Goal: Information Seeking & Learning: Learn about a topic

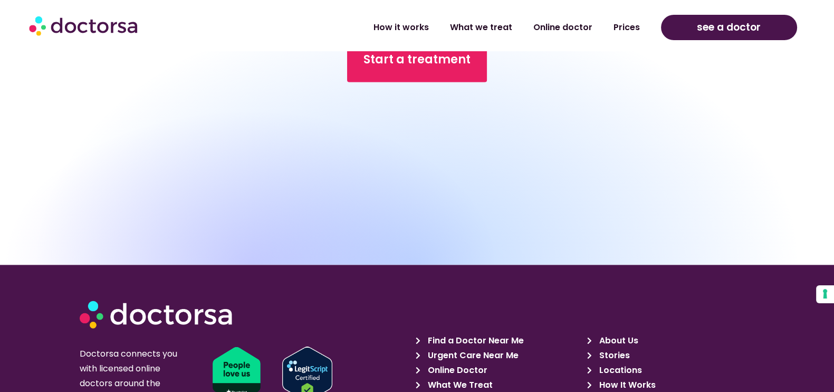
scroll to position [7161, 0]
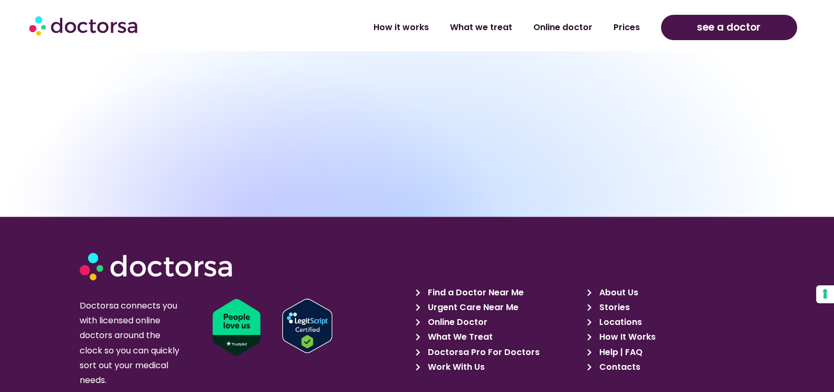
click at [615, 315] on span "Locations" at bounding box center [618, 322] width 45 height 15
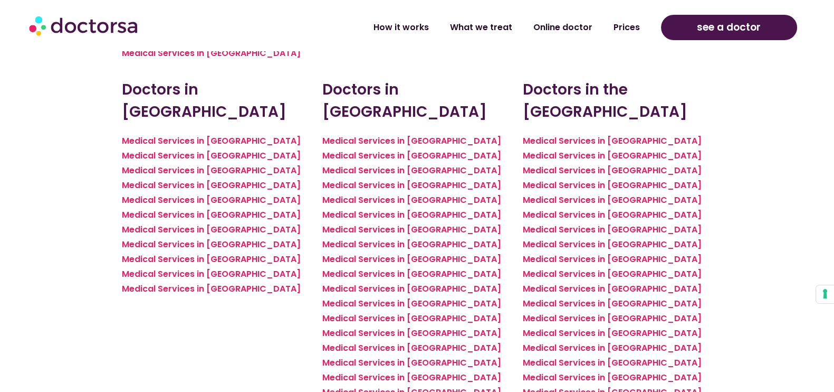
scroll to position [1058, 0]
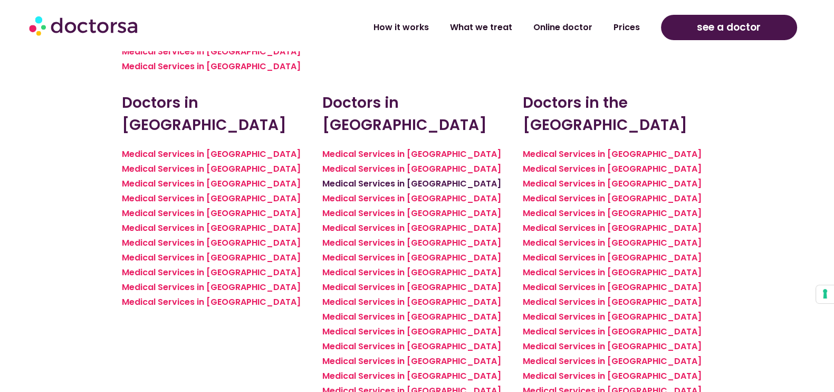
click at [404, 177] on link "Medical Services in Faro" at bounding box center [411, 183] width 179 height 12
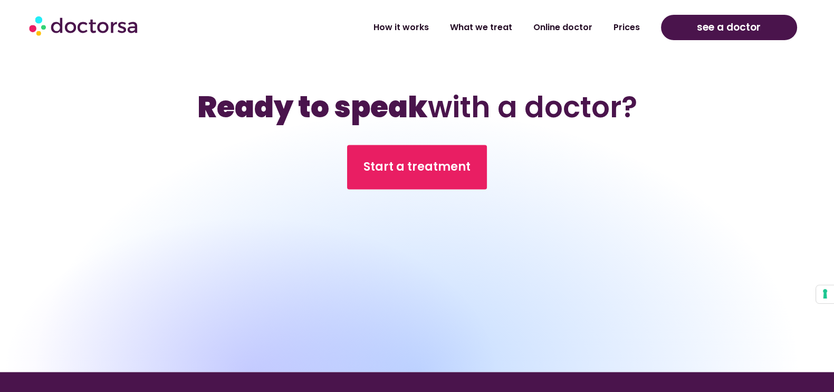
scroll to position [1842, 0]
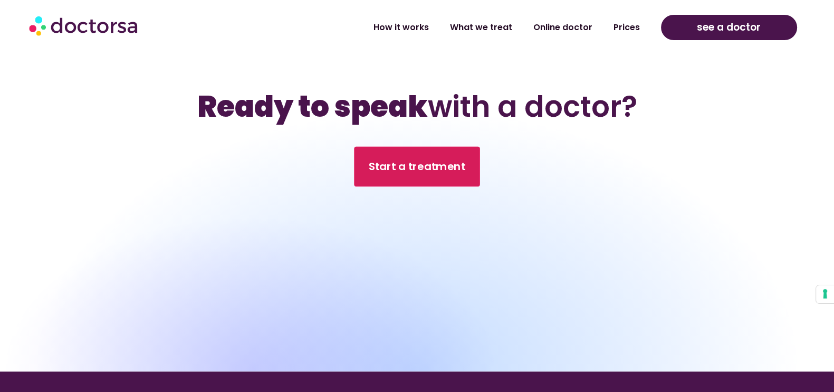
click at [436, 171] on span "Start a treatment" at bounding box center [417, 165] width 97 height 15
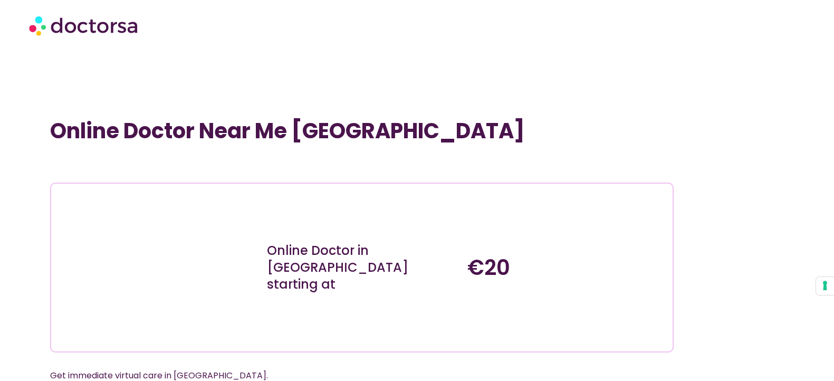
scroll to position [7161, 0]
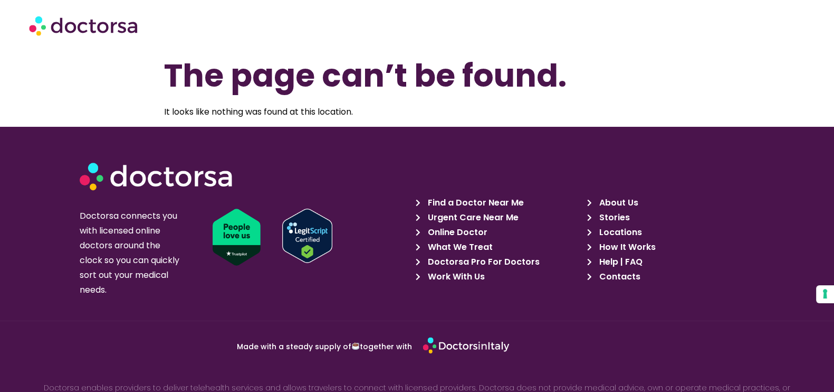
click at [489, 203] on span "Find a Doctor Near Me" at bounding box center [474, 202] width 99 height 15
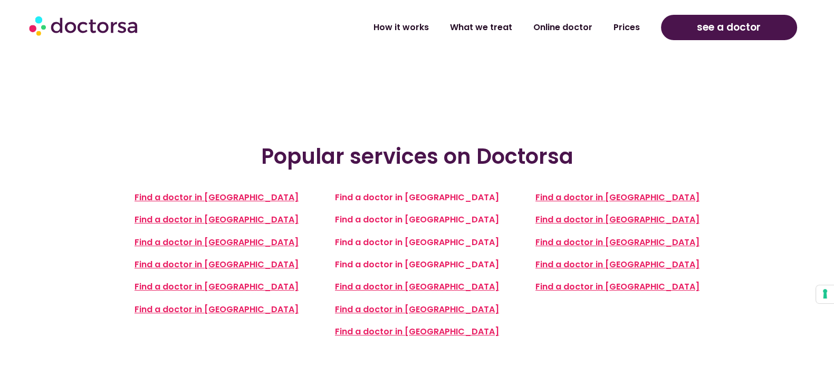
scroll to position [298, 0]
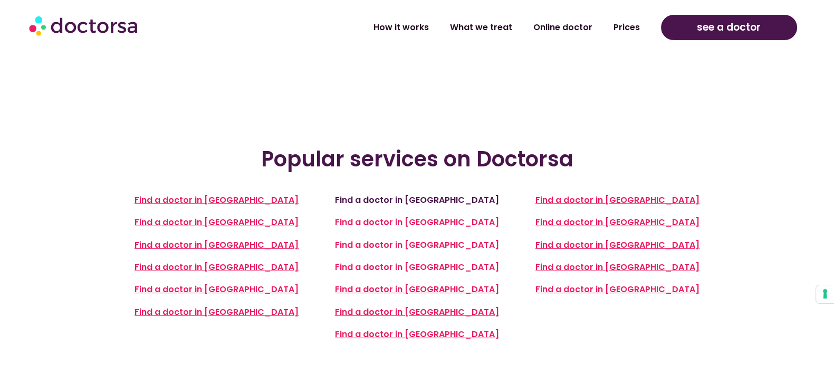
click at [452, 196] on link "Find a doctor in Germany" at bounding box center [417, 200] width 164 height 12
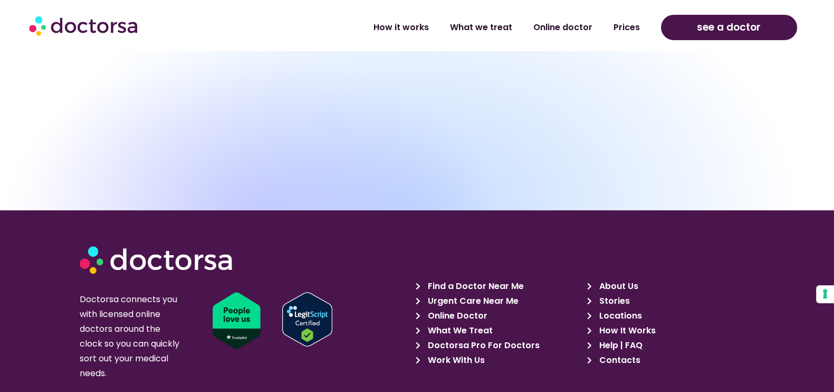
scroll to position [5593, 0]
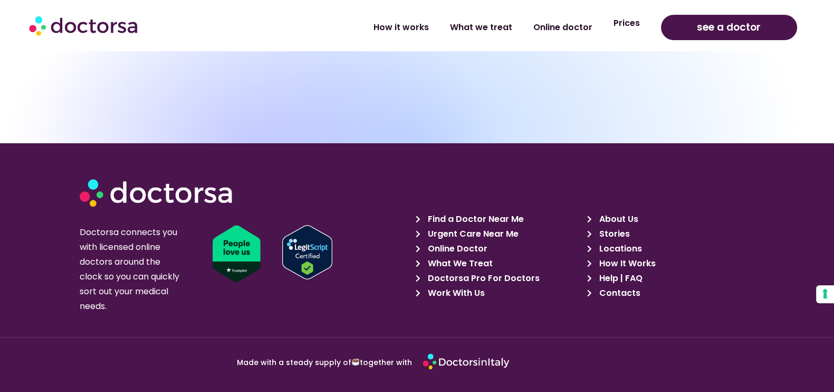
click at [634, 24] on link "Prices" at bounding box center [626, 23] width 47 height 24
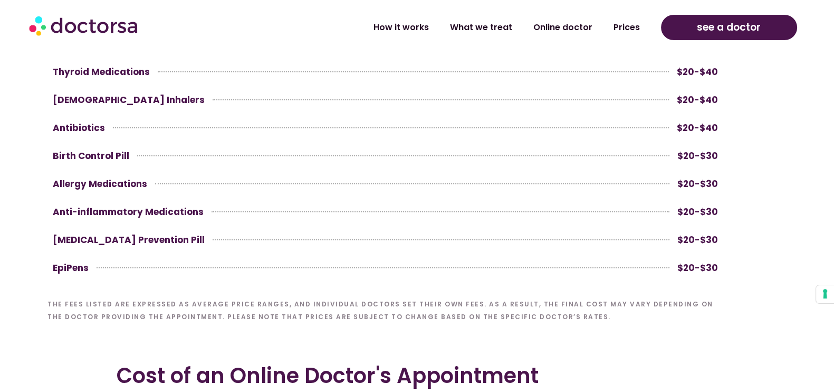
scroll to position [3157, 0]
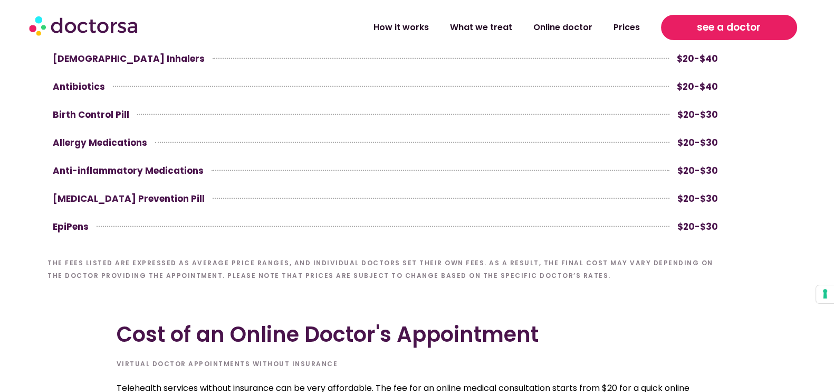
click at [723, 25] on span "see a doctor" at bounding box center [729, 27] width 64 height 17
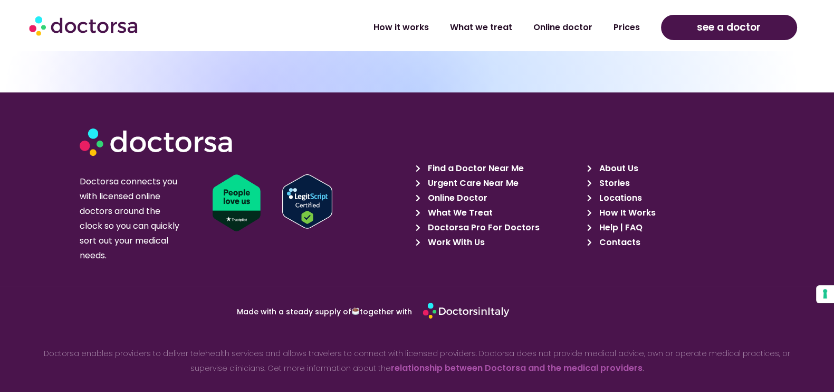
scroll to position [4797, 0]
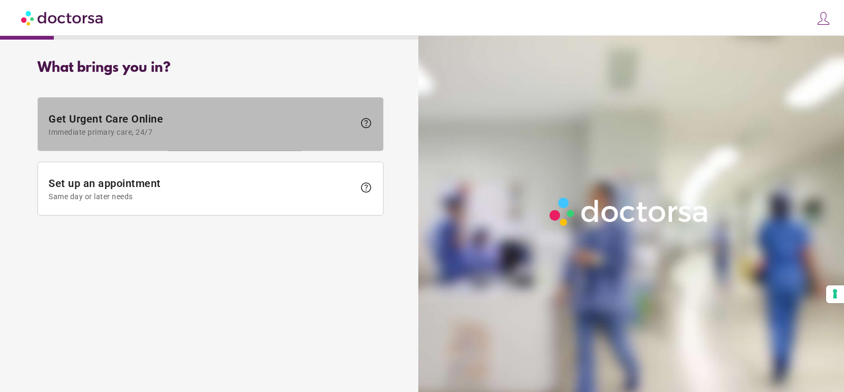
click at [371, 122] on span "help" at bounding box center [366, 123] width 13 height 13
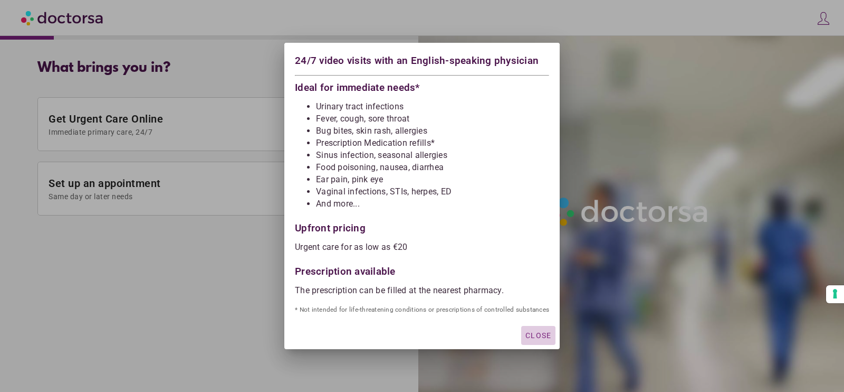
click at [527, 331] on span "Close" at bounding box center [539, 335] width 26 height 8
